Goal: Information Seeking & Learning: Learn about a topic

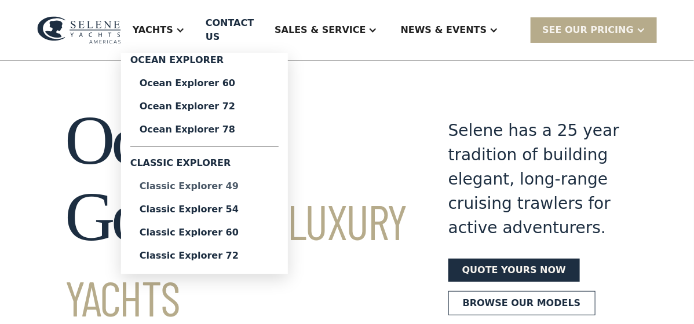
click at [229, 182] on div "Classic Explorer 49" at bounding box center [205, 186] width 130 height 9
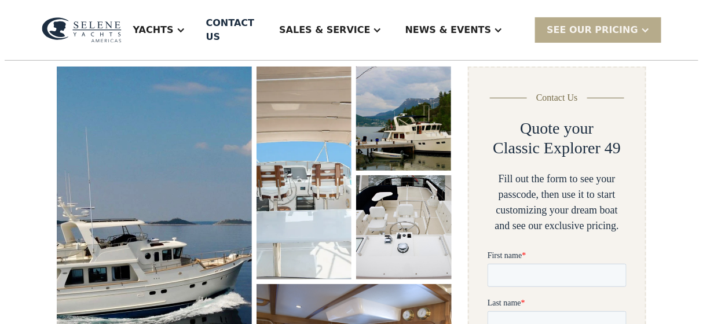
scroll to position [174, 0]
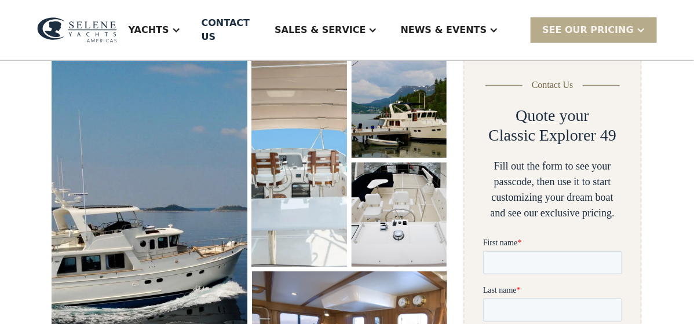
click at [198, 203] on img "open lightbox" at bounding box center [150, 233] width 202 height 371
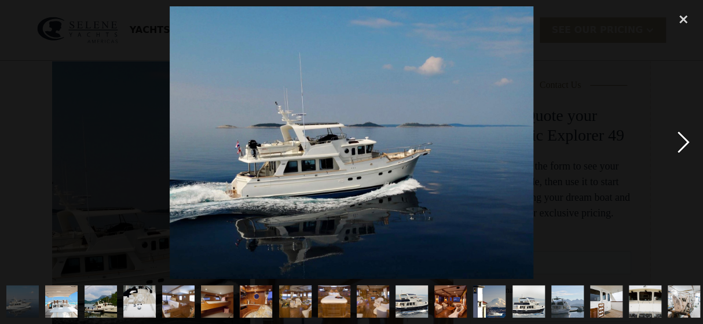
click at [690, 143] on div "next image" at bounding box center [683, 142] width 39 height 272
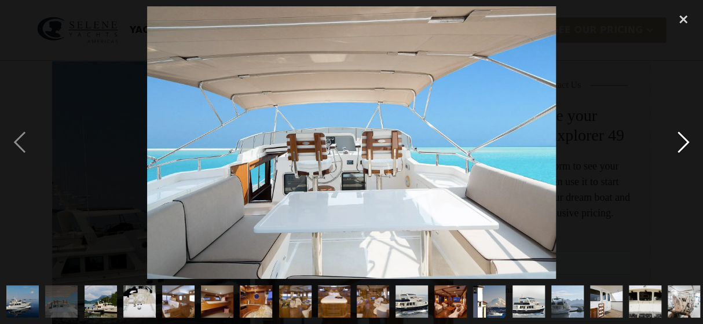
click at [686, 143] on div "next image" at bounding box center [683, 142] width 39 height 272
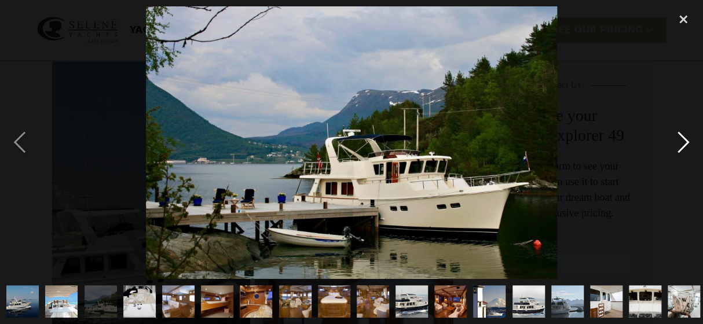
click at [686, 143] on div "next image" at bounding box center [683, 142] width 39 height 272
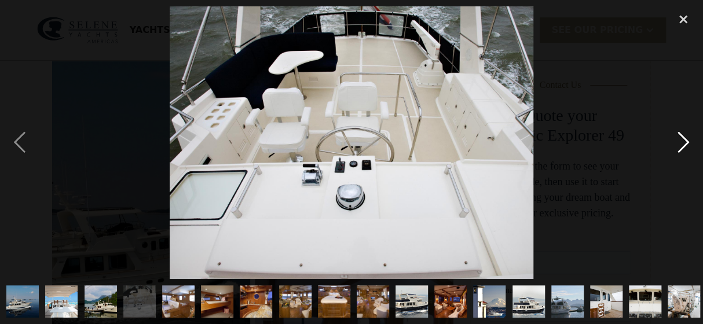
click at [686, 143] on div "next image" at bounding box center [683, 142] width 39 height 272
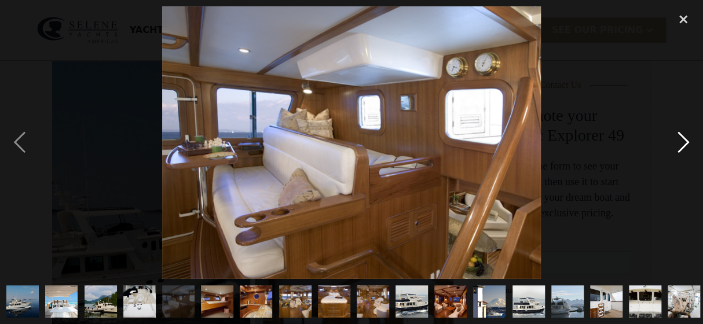
click at [686, 143] on div "next image" at bounding box center [683, 142] width 39 height 272
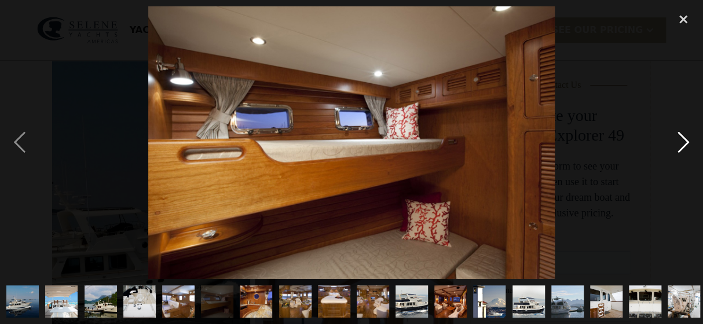
click at [686, 143] on div "next image" at bounding box center [683, 142] width 39 height 272
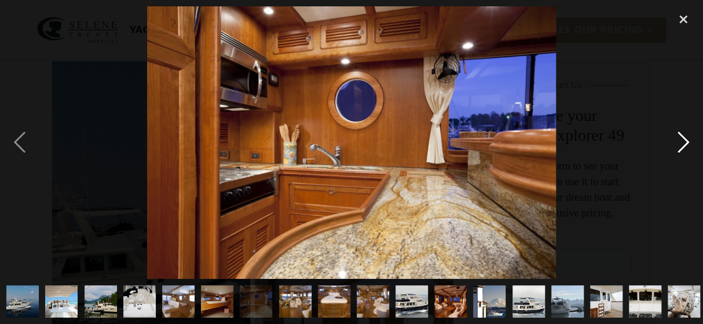
click at [686, 143] on div "next image" at bounding box center [683, 142] width 39 height 272
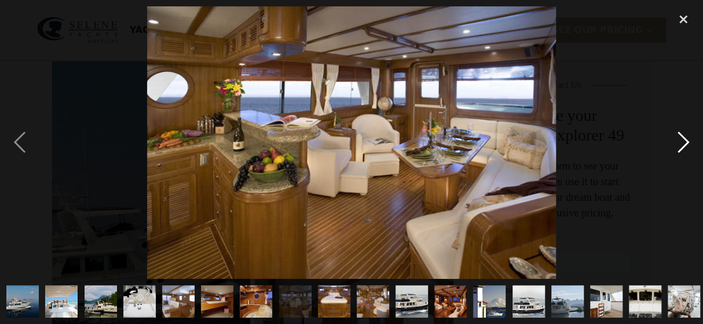
click at [686, 143] on div "next image" at bounding box center [683, 142] width 39 height 272
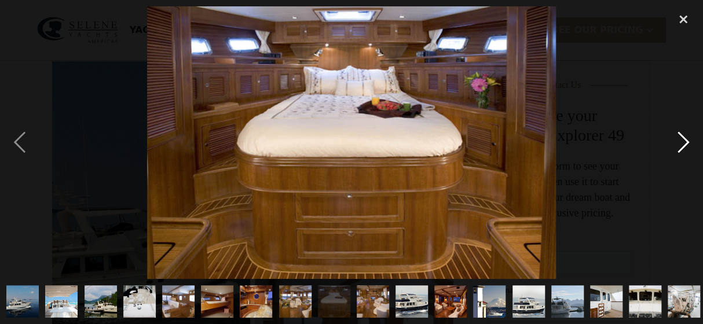
click at [686, 143] on div "next image" at bounding box center [683, 142] width 39 height 272
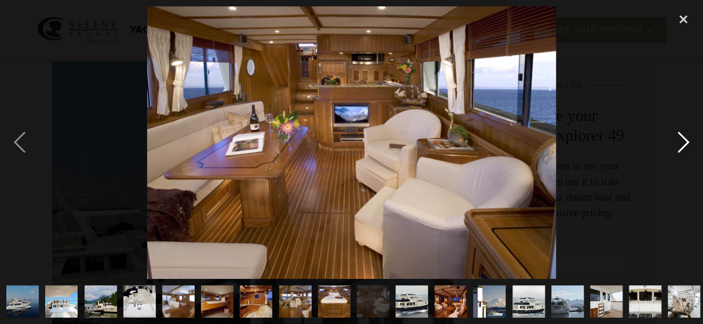
click at [686, 143] on div "next image" at bounding box center [683, 142] width 39 height 272
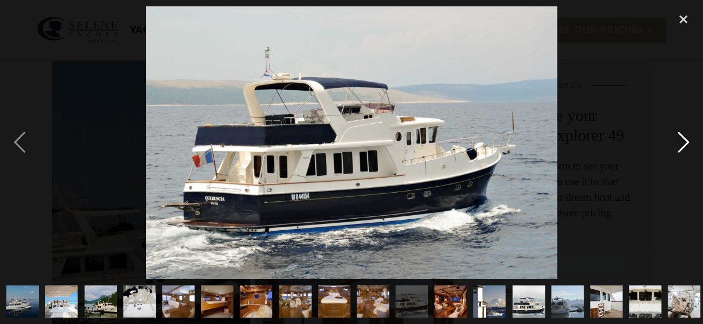
click at [686, 143] on div "next image" at bounding box center [683, 142] width 39 height 272
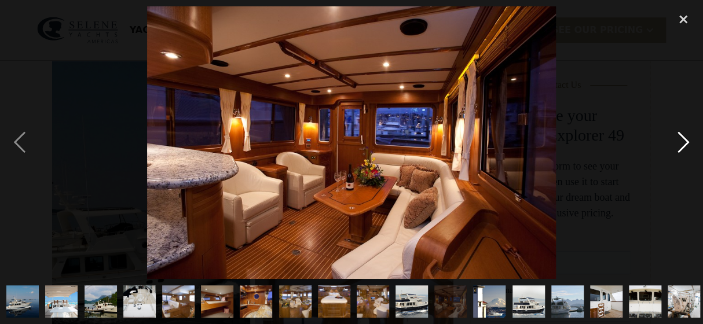
click at [686, 143] on div "next image" at bounding box center [683, 142] width 39 height 272
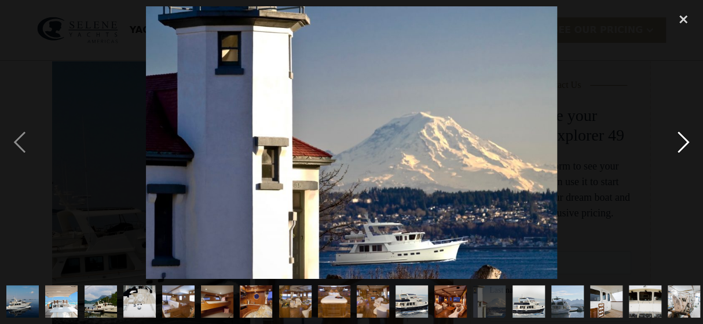
click at [686, 143] on div "next image" at bounding box center [683, 142] width 39 height 272
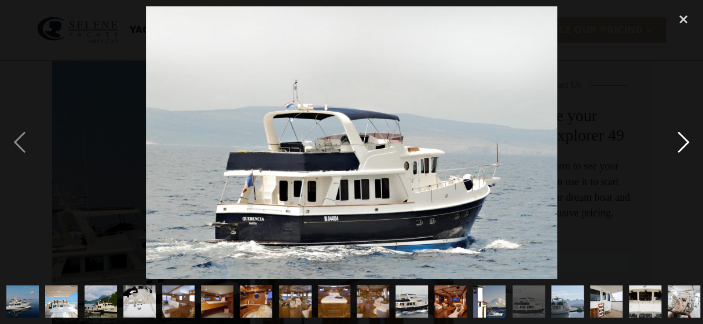
click at [686, 143] on div "next image" at bounding box center [683, 142] width 39 height 272
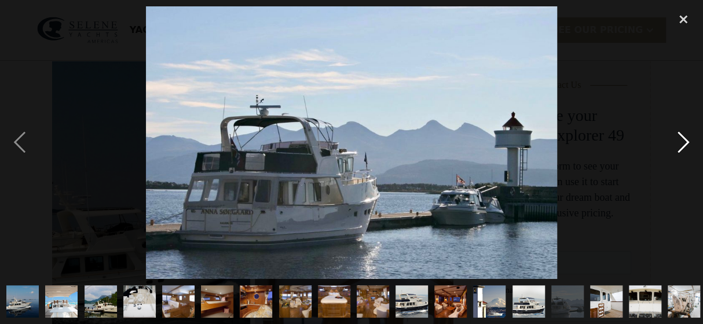
click at [686, 143] on div "next image" at bounding box center [683, 142] width 39 height 272
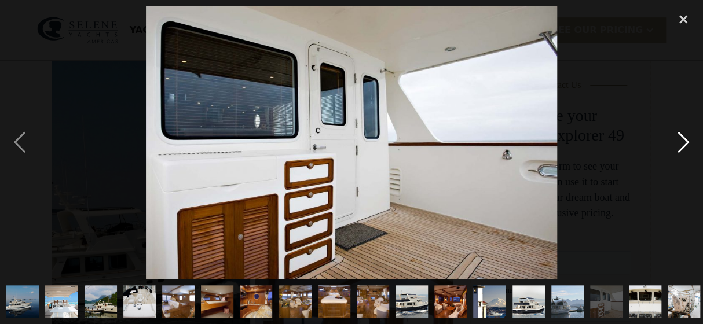
click at [686, 143] on div "next image" at bounding box center [683, 142] width 39 height 272
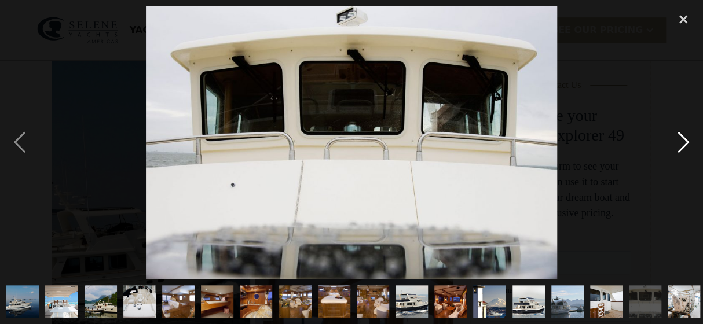
click at [686, 143] on div "next image" at bounding box center [683, 142] width 39 height 272
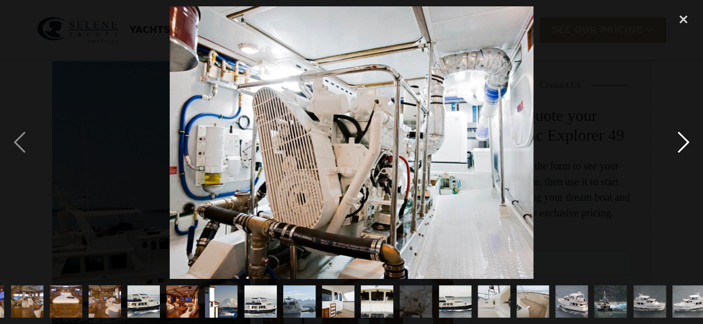
click at [686, 143] on div "next image" at bounding box center [683, 142] width 39 height 272
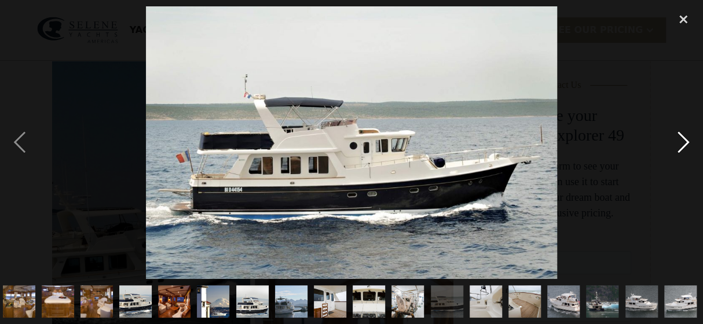
click at [686, 143] on div "next image" at bounding box center [683, 142] width 39 height 272
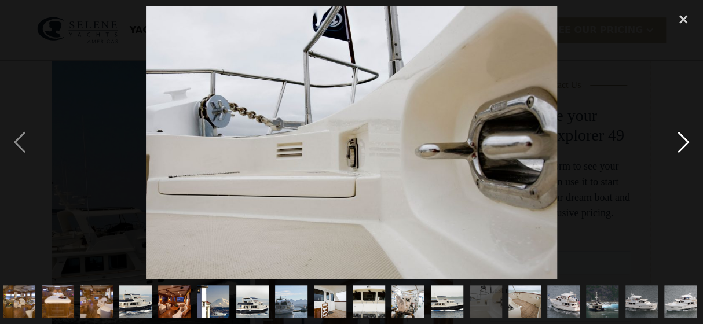
click at [686, 143] on div "next image" at bounding box center [683, 142] width 39 height 272
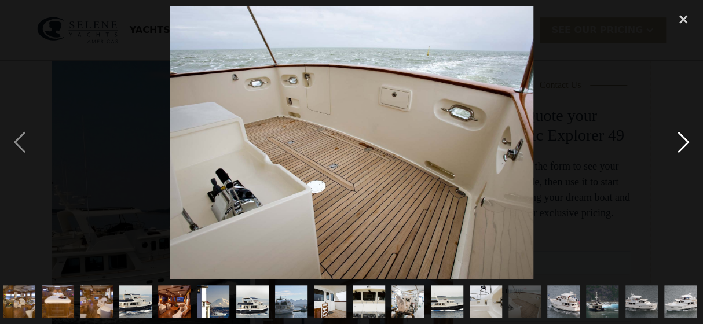
click at [686, 143] on div "next image" at bounding box center [683, 142] width 39 height 272
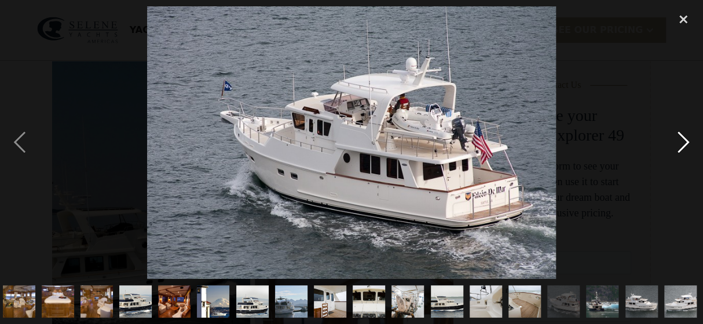
click at [686, 143] on div "next image" at bounding box center [683, 142] width 39 height 272
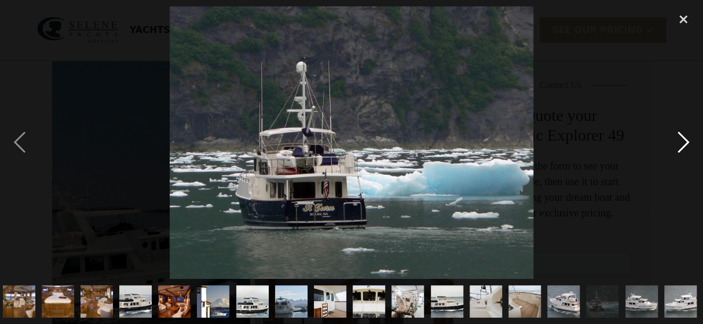
click at [686, 143] on div "next image" at bounding box center [683, 142] width 39 height 272
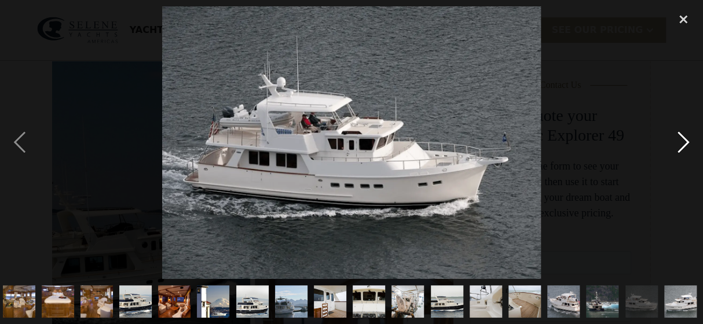
click at [686, 143] on div "next image" at bounding box center [683, 142] width 39 height 272
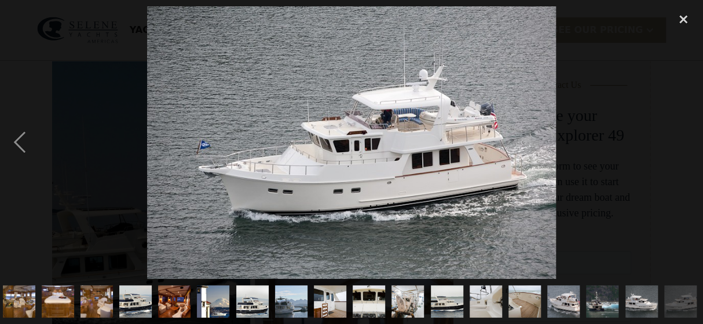
click at [686, 143] on div "next image" at bounding box center [683, 142] width 39 height 272
click at [681, 17] on div "close lightbox" at bounding box center [683, 18] width 39 height 25
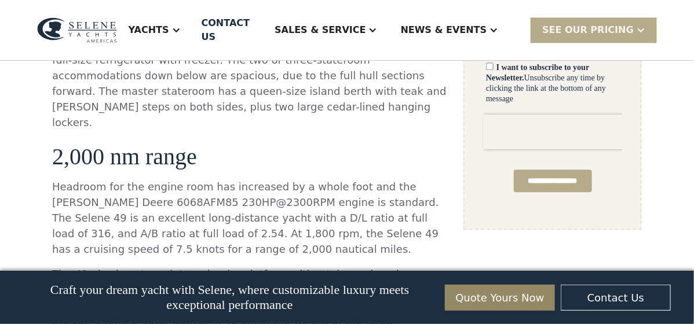
scroll to position [908, 0]
